Goal: Task Accomplishment & Management: Use online tool/utility

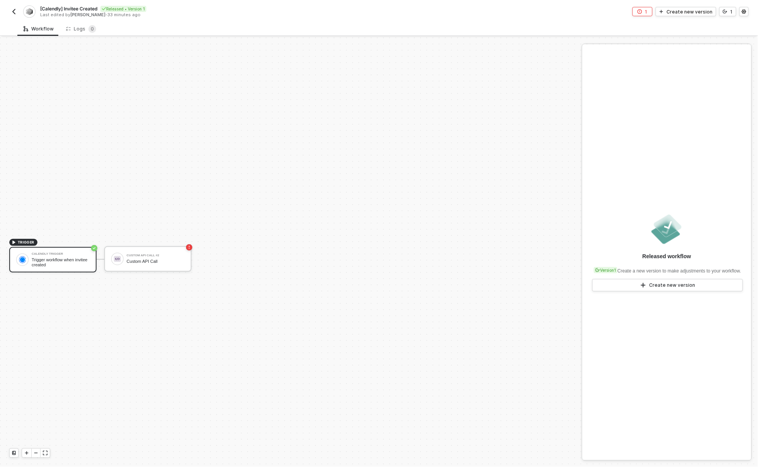
scroll to position [14, 0]
click at [70, 246] on div "Trigger workflow when invitee created" at bounding box center [61, 248] width 58 height 10
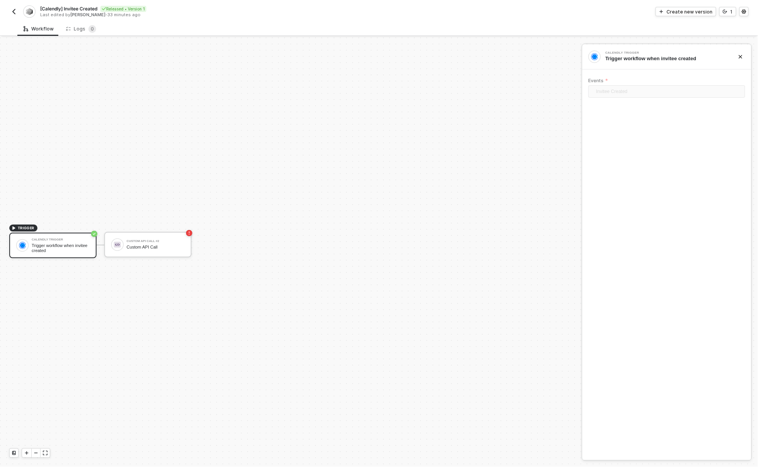
click at [67, 253] on div "Calendly Trigger Trigger workflow when invitee created" at bounding box center [52, 245] width 87 height 25
click at [65, 250] on div "Trigger workflow when invitee created" at bounding box center [61, 248] width 58 height 10
click at [700, 11] on div "Create new version" at bounding box center [690, 11] width 46 height 7
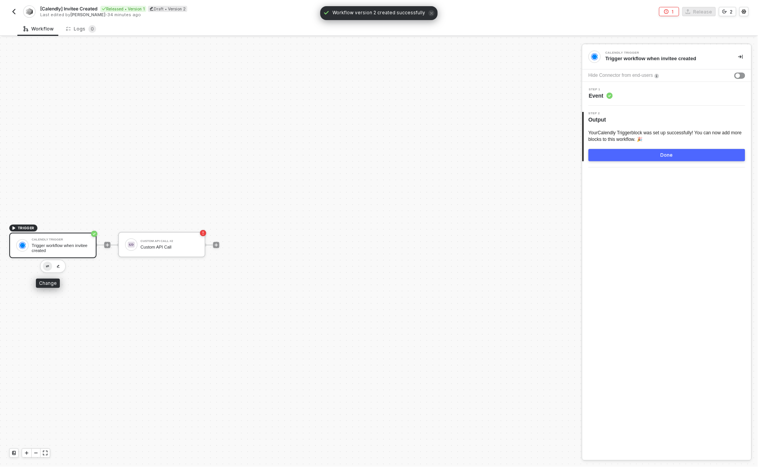
click at [47, 265] on img "button" at bounding box center [47, 266] width 3 height 3
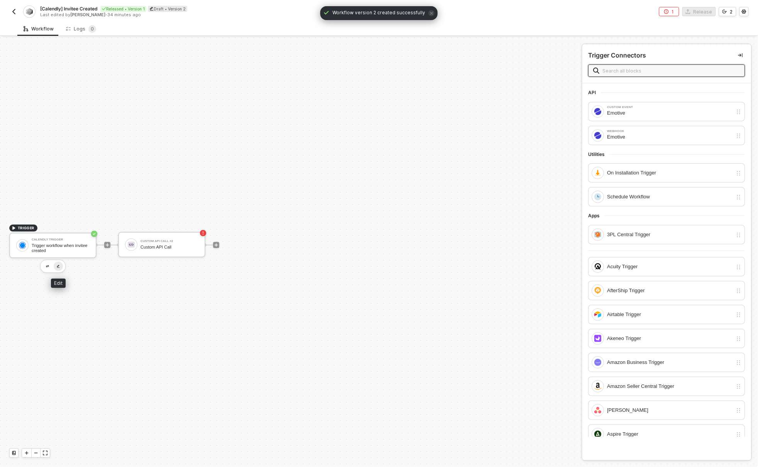
click at [58, 265] on img "button" at bounding box center [58, 266] width 3 height 3
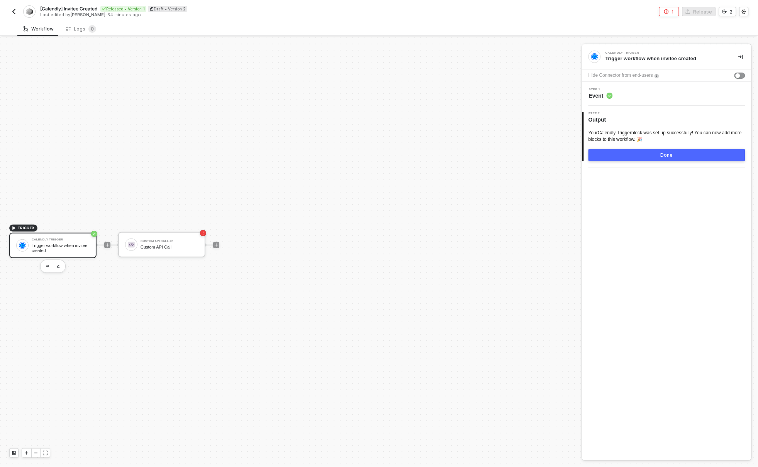
click at [650, 98] on div "Step 1 Event" at bounding box center [667, 94] width 167 height 12
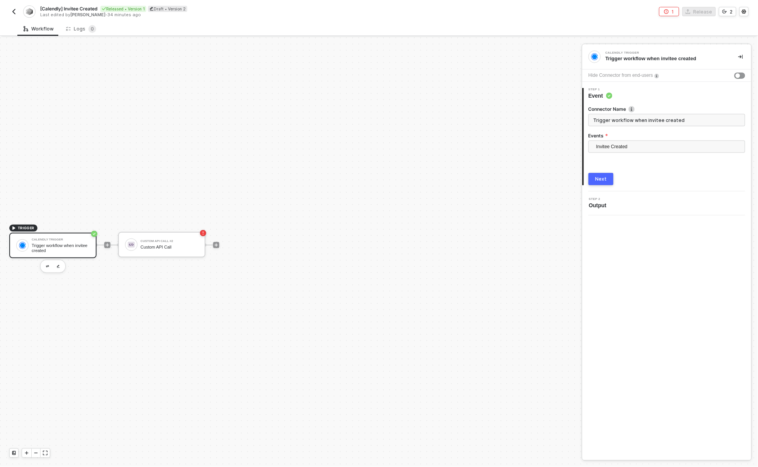
click at [601, 177] on div "Next" at bounding box center [601, 179] width 12 height 6
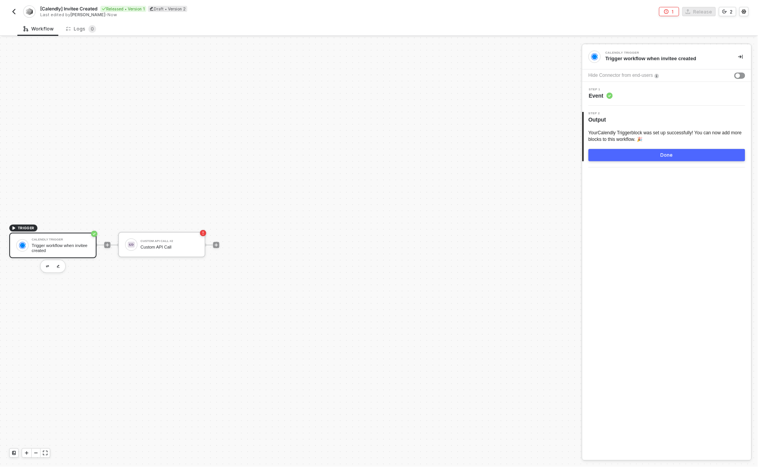
click at [671, 156] on div "Done" at bounding box center [667, 155] width 12 height 6
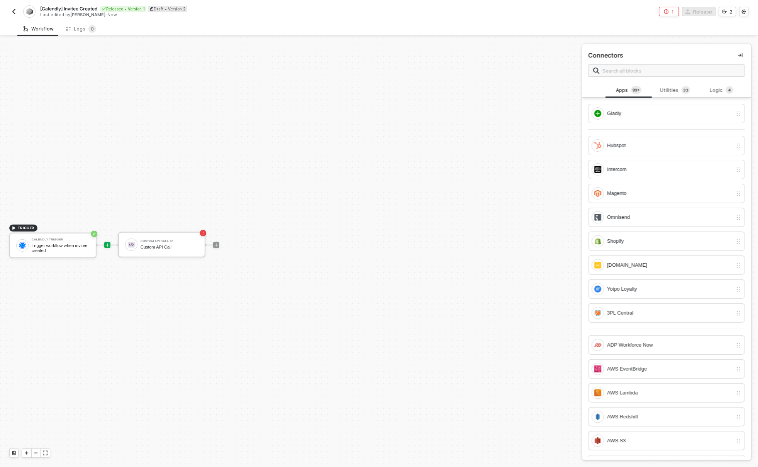
click at [376, 154] on div "TRIGGER Calendly Trigger Trigger workflow when invitee created Custom API Call …" at bounding box center [289, 245] width 578 height 444
click at [669, 10] on icon "icon-error-page" at bounding box center [666, 11] width 5 height 5
click at [579, 24] on div "Workflow Logs 0" at bounding box center [387, 29] width 740 height 14
click at [170, 240] on div "Custom API Call #2" at bounding box center [170, 241] width 58 height 3
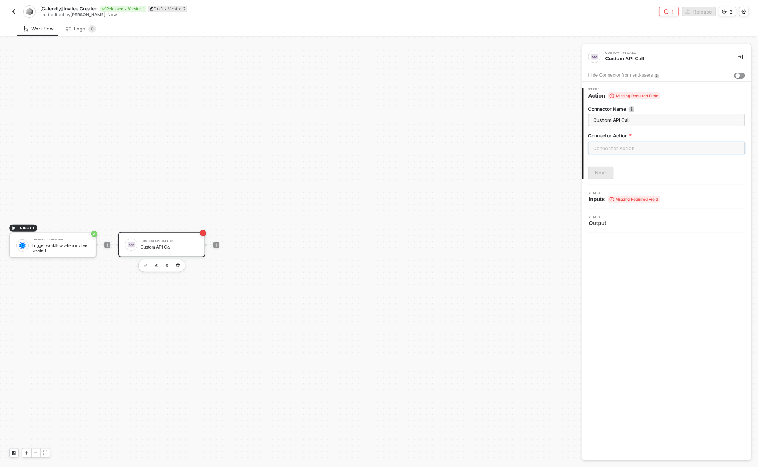
click at [655, 146] on input "text" at bounding box center [666, 148] width 157 height 12
click at [507, 93] on div "Custom Actions" at bounding box center [519, 93] width 112 height 7
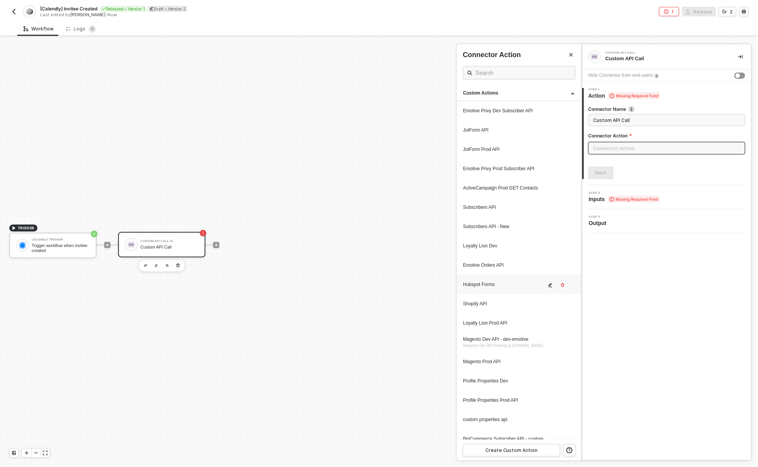
scroll to position [704, 0]
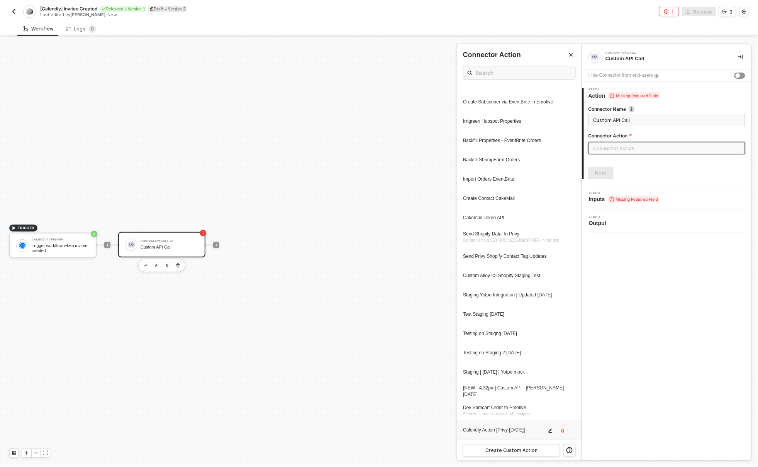
click at [521, 431] on div "Calendly Action [Privy [DATE]]" at bounding box center [504, 430] width 83 height 7
type input "Custom - Calendly Action [Privy [DATE]]"
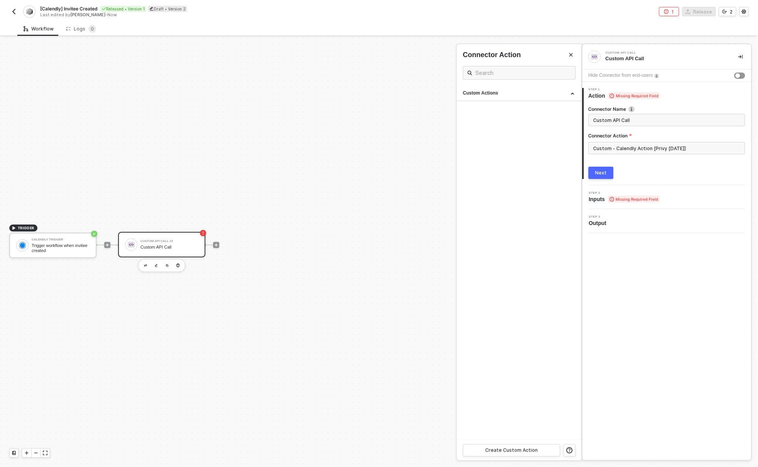
scroll to position [0, 0]
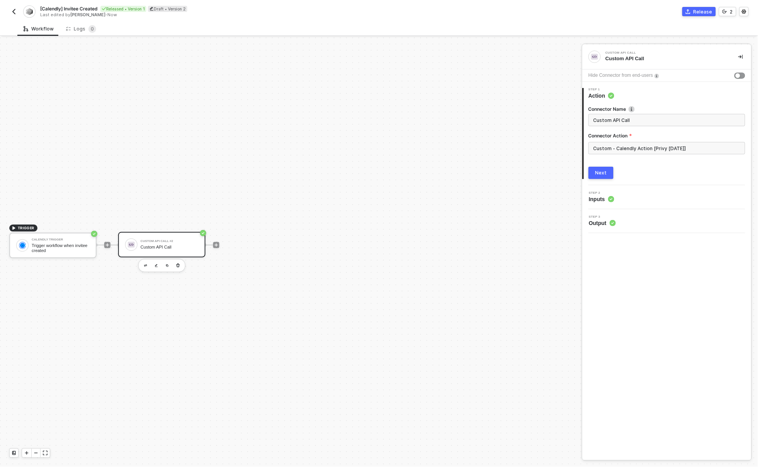
click at [606, 172] on div "Next" at bounding box center [601, 173] width 12 height 6
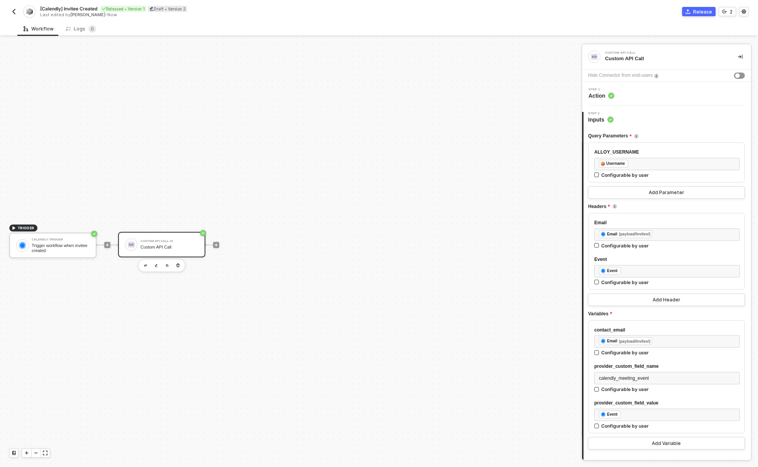
click at [17, 10] on img "button" at bounding box center [14, 11] width 6 height 6
